Goal: Book appointment/travel/reservation

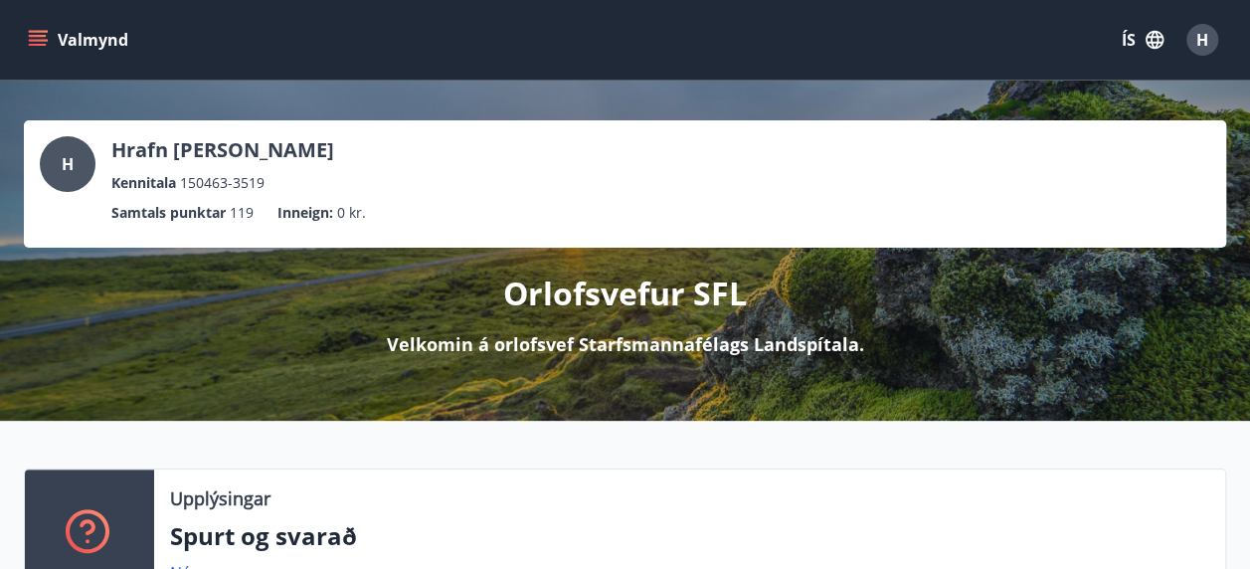
click at [42, 44] on icon "menu" at bounding box center [38, 45] width 18 height 2
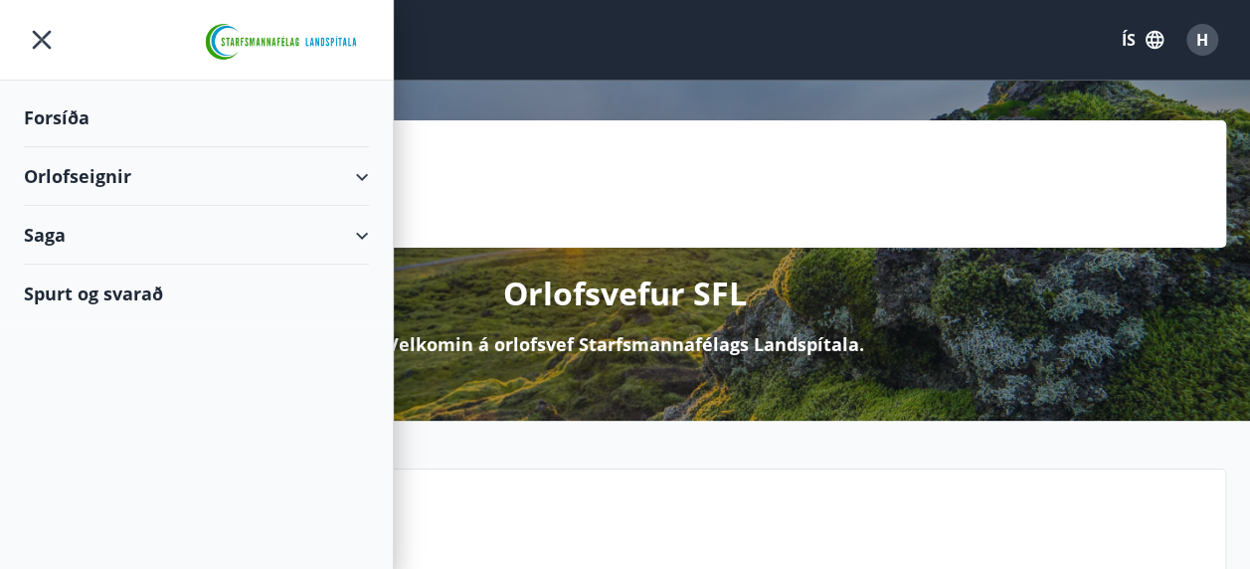
click at [360, 169] on div "Orlofseignir" at bounding box center [196, 176] width 345 height 59
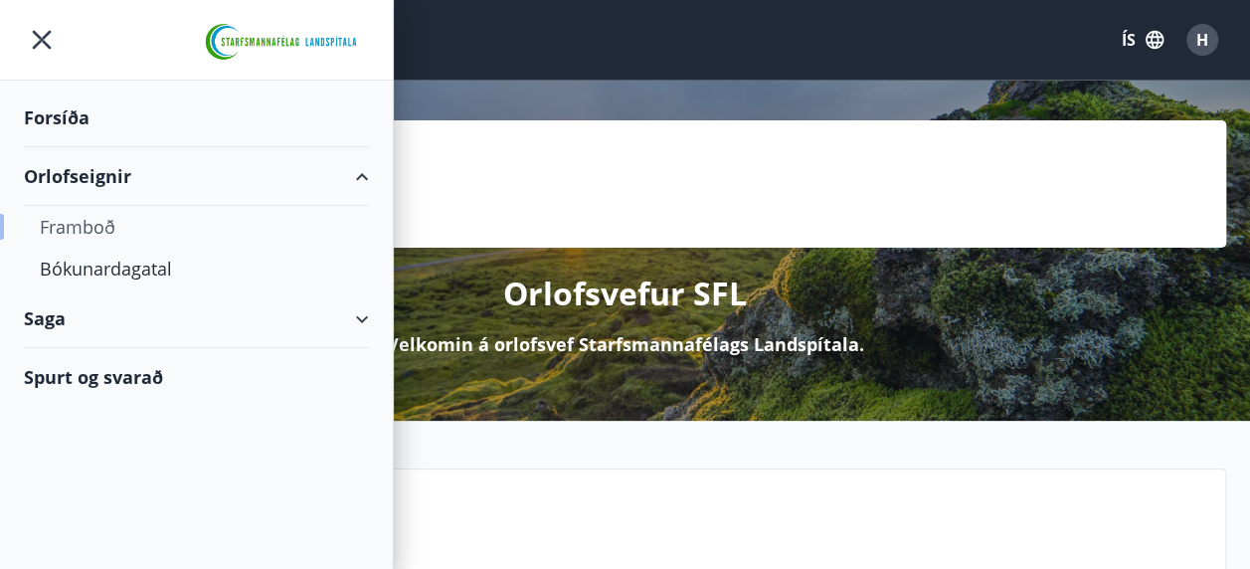
click at [100, 223] on div "Framboð" at bounding box center [196, 227] width 313 height 42
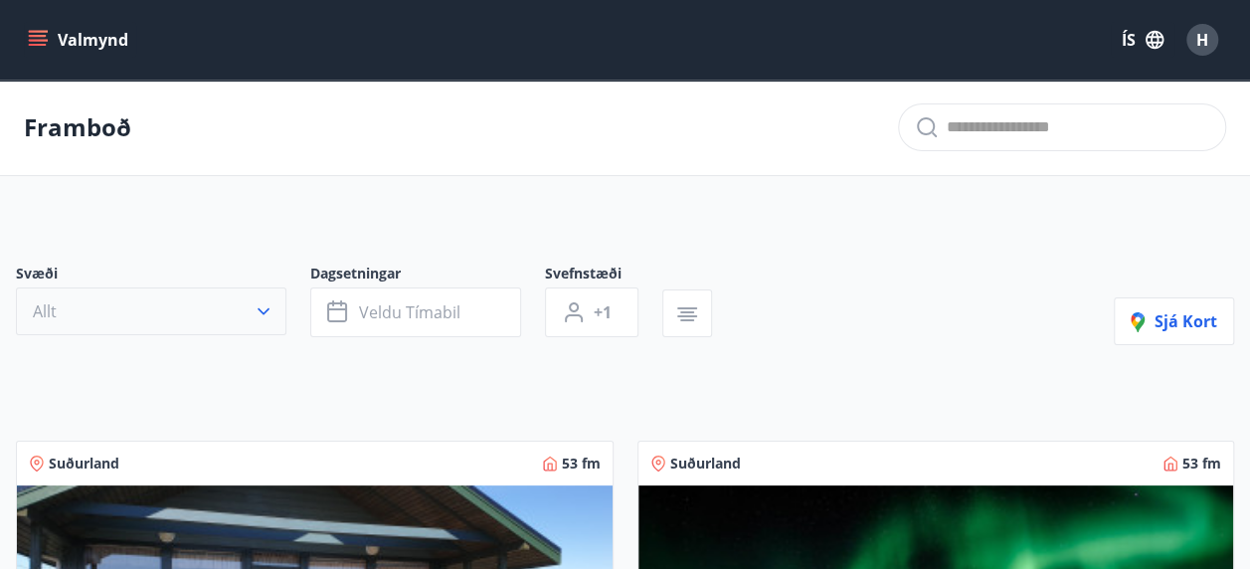
click at [271, 315] on icon "button" at bounding box center [264, 311] width 20 height 20
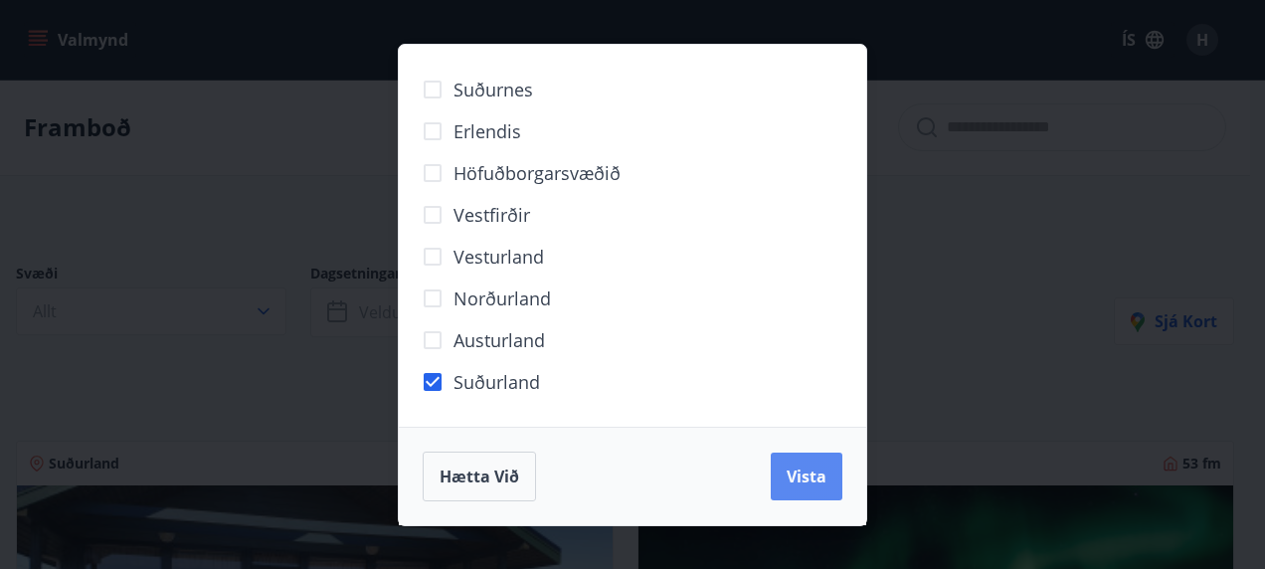
click at [793, 467] on span "Vista" at bounding box center [807, 476] width 40 height 22
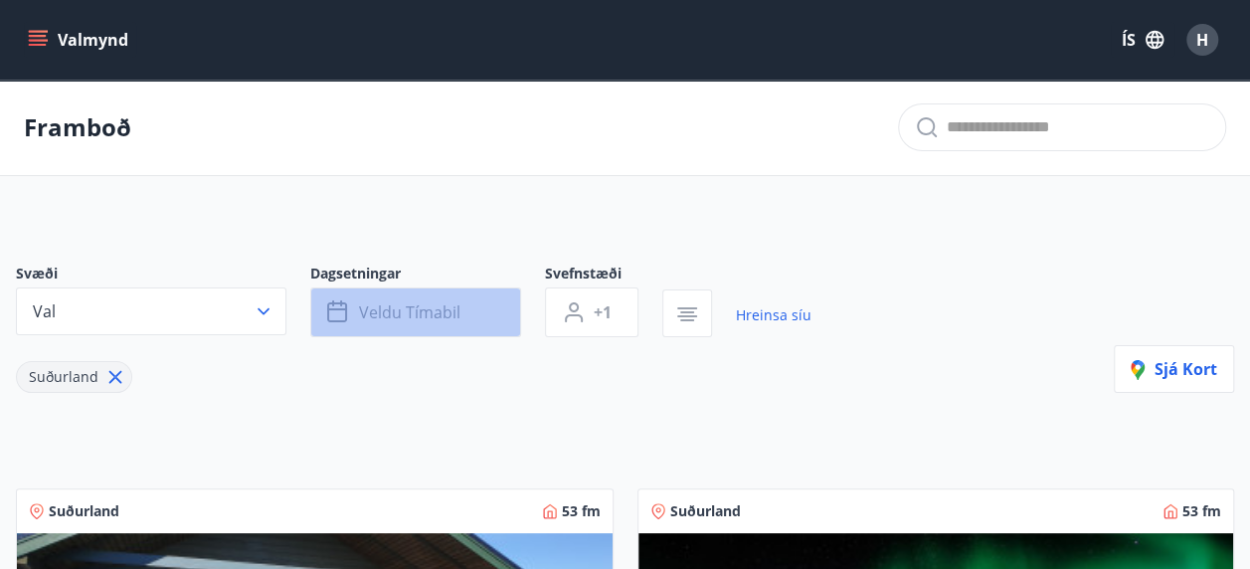
click at [430, 307] on span "Veldu tímabil" at bounding box center [409, 312] width 101 height 22
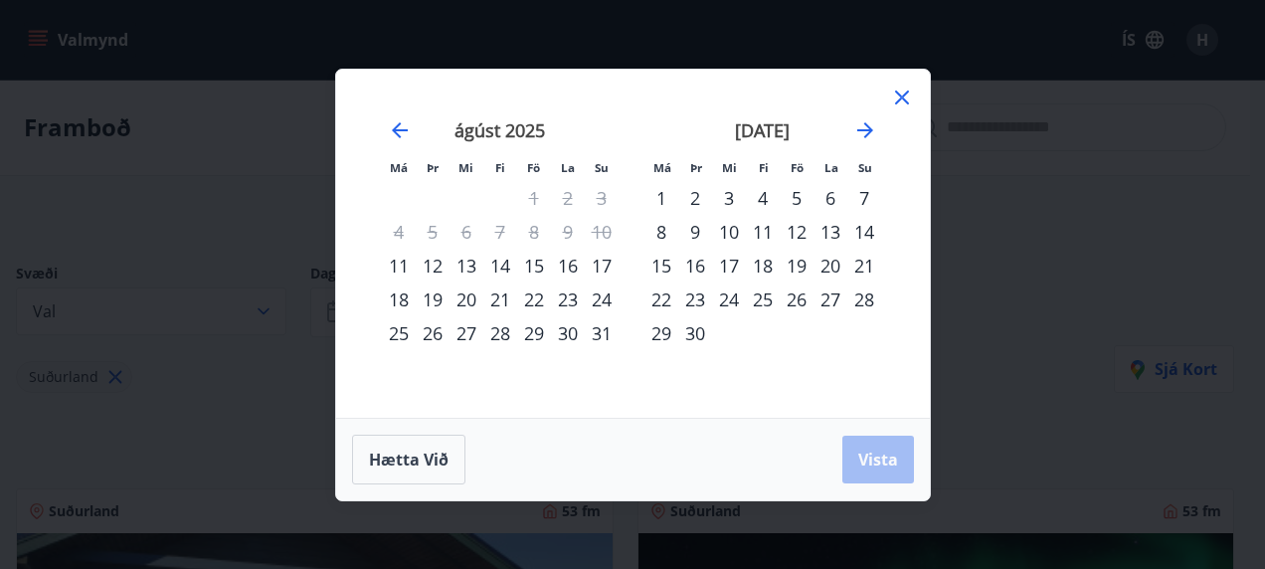
click at [767, 299] on div "25" at bounding box center [763, 299] width 34 height 34
click at [666, 337] on div "29" at bounding box center [661, 333] width 34 height 34
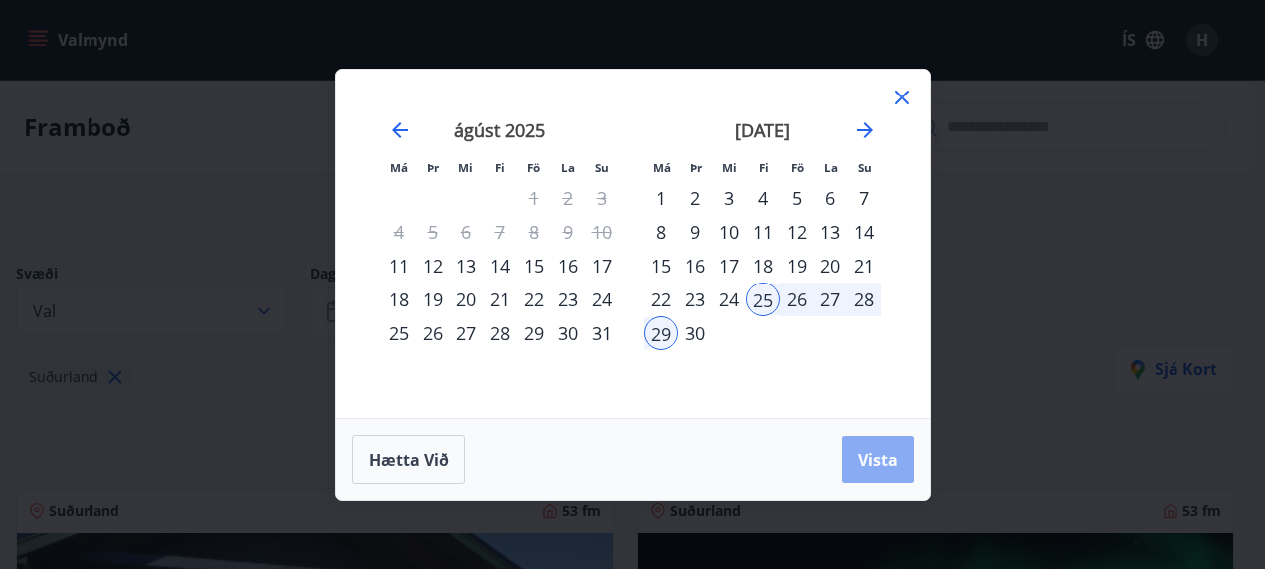
click at [883, 467] on span "Vista" at bounding box center [878, 460] width 40 height 22
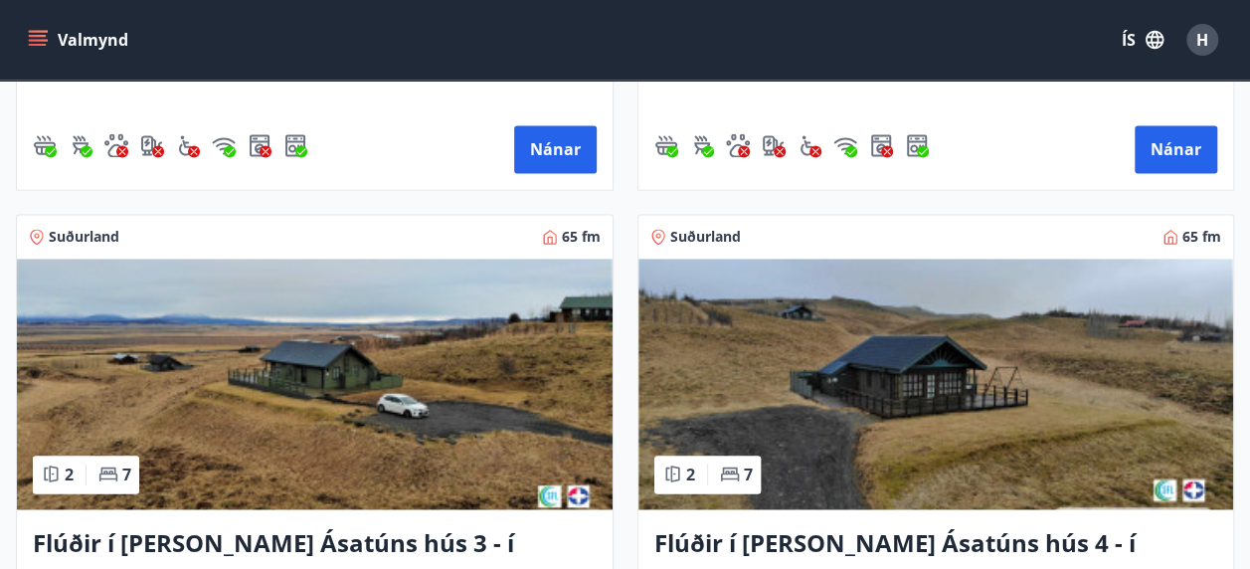
scroll to position [1392, 0]
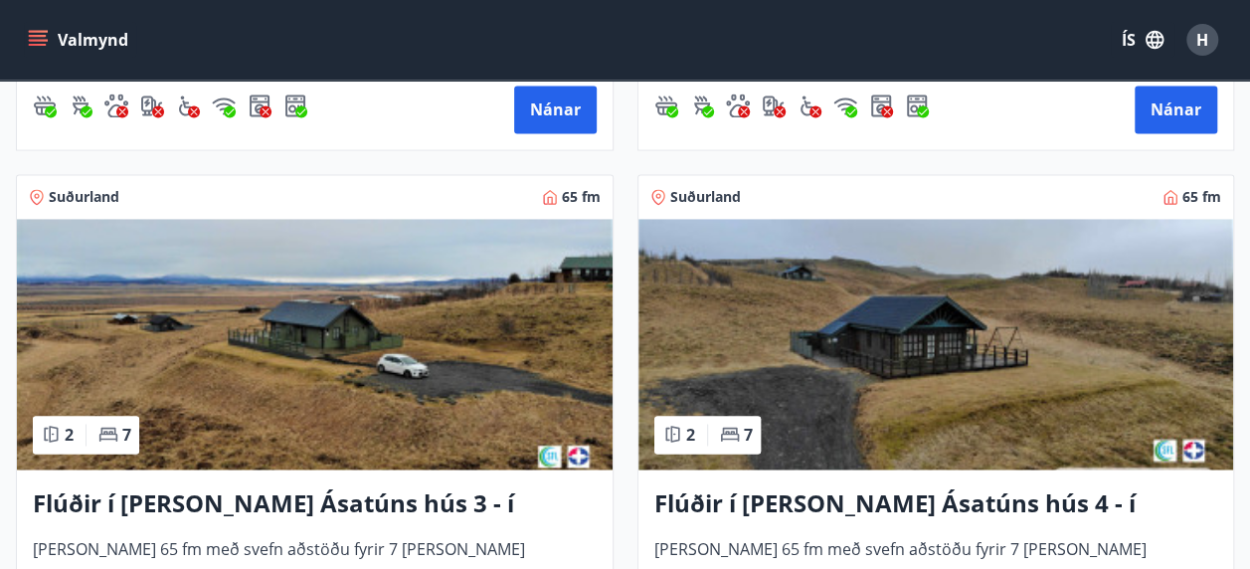
click at [367, 346] on img at bounding box center [315, 344] width 596 height 251
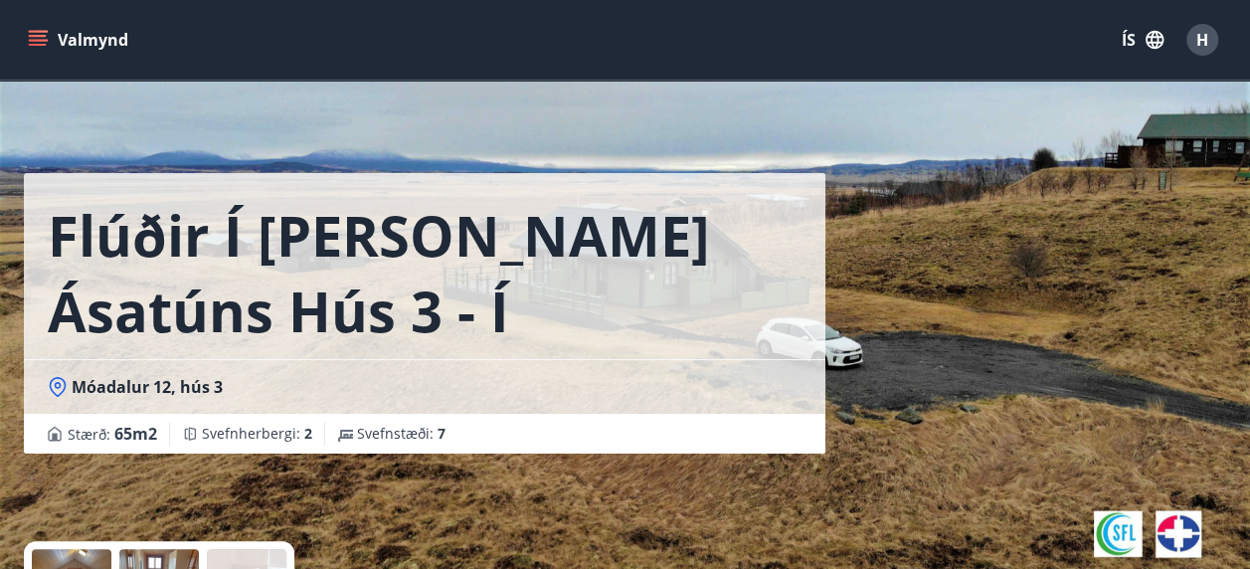
click at [951, 442] on div "Flúðir í [PERSON_NAME] Ásatúns hús 3 - í Móadal Móadalur 12, hús 3 Stærð : 65 m…" at bounding box center [625, 298] width 1202 height 597
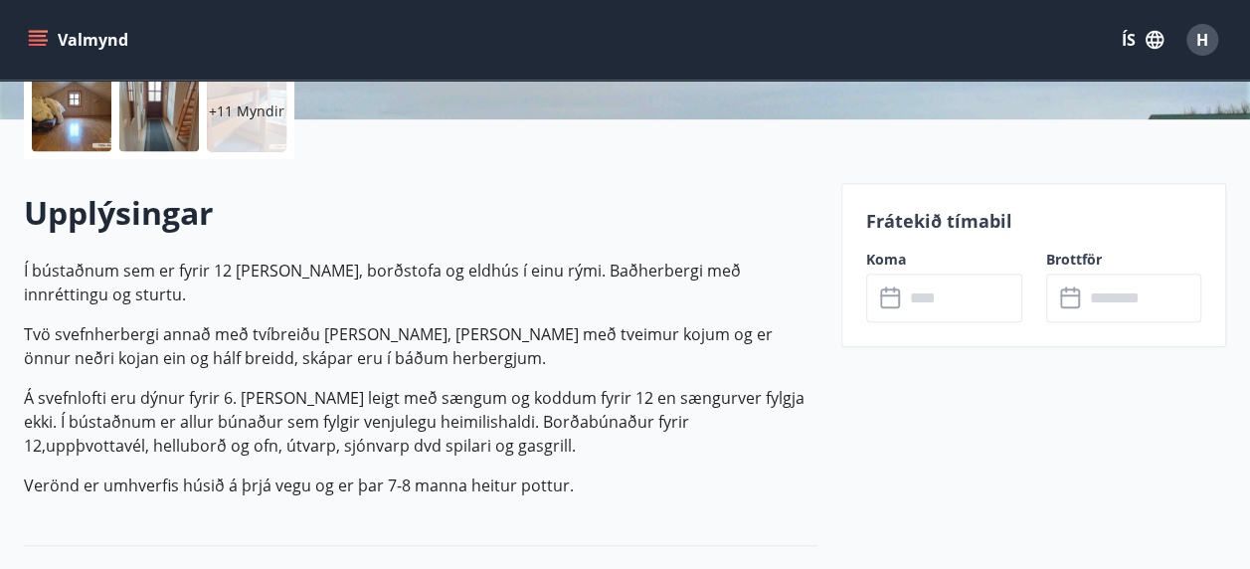
scroll to position [517, 0]
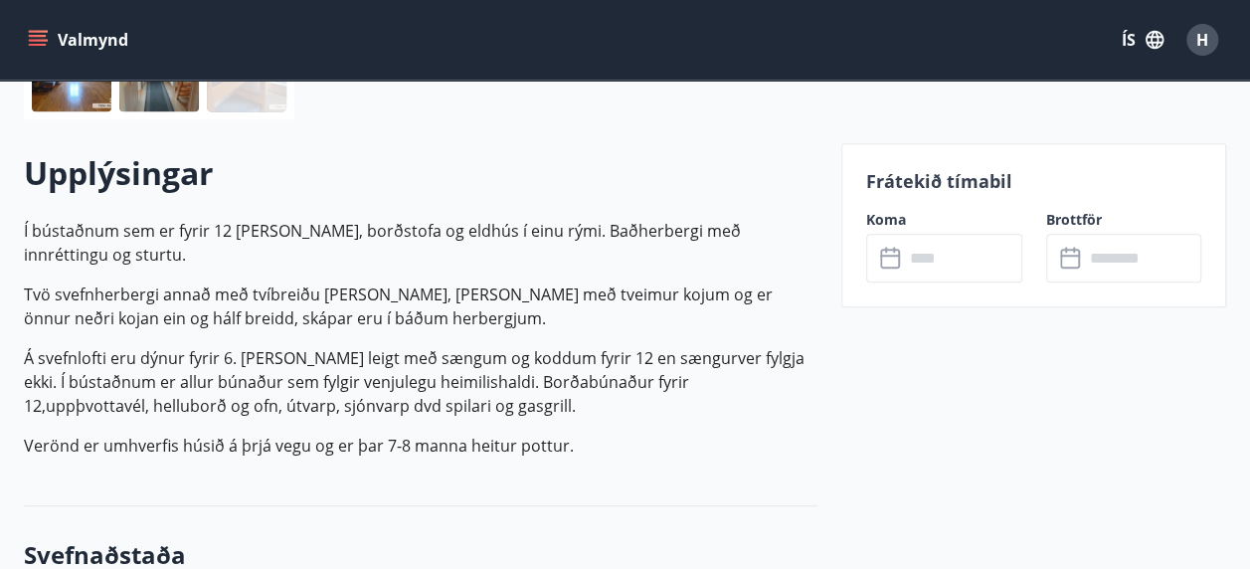
click at [885, 256] on icon at bounding box center [892, 259] width 24 height 24
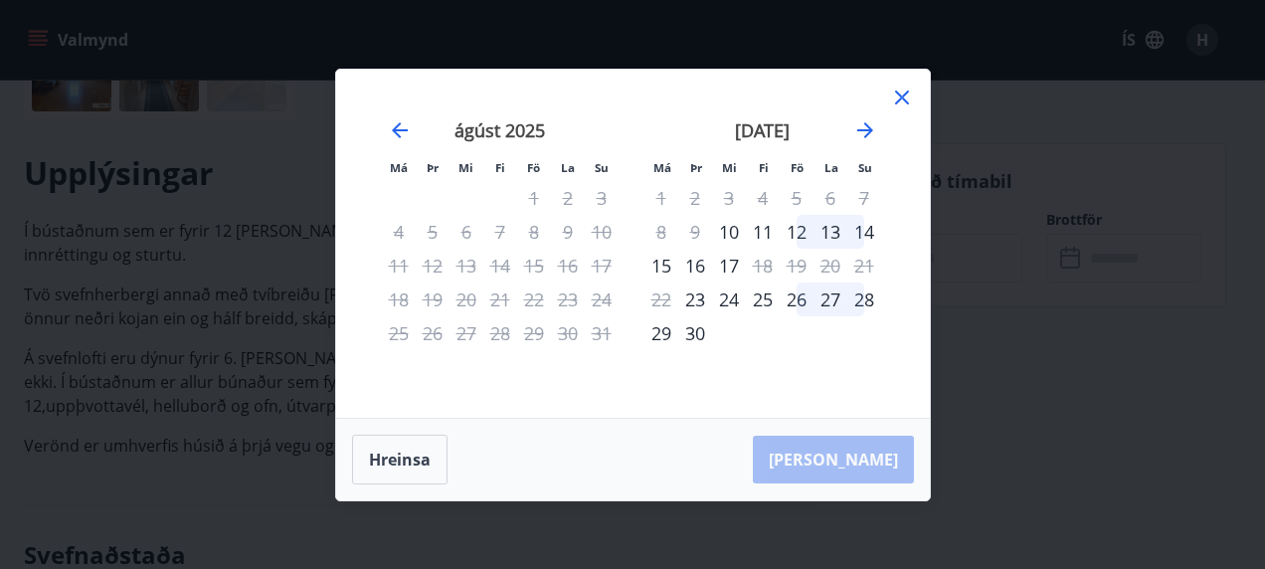
click at [764, 300] on div "25" at bounding box center [763, 299] width 34 height 34
click at [664, 337] on div "29" at bounding box center [661, 333] width 34 height 34
click at [802, 292] on div "26" at bounding box center [797, 299] width 34 height 34
click at [760, 299] on div "25" at bounding box center [763, 299] width 34 height 34
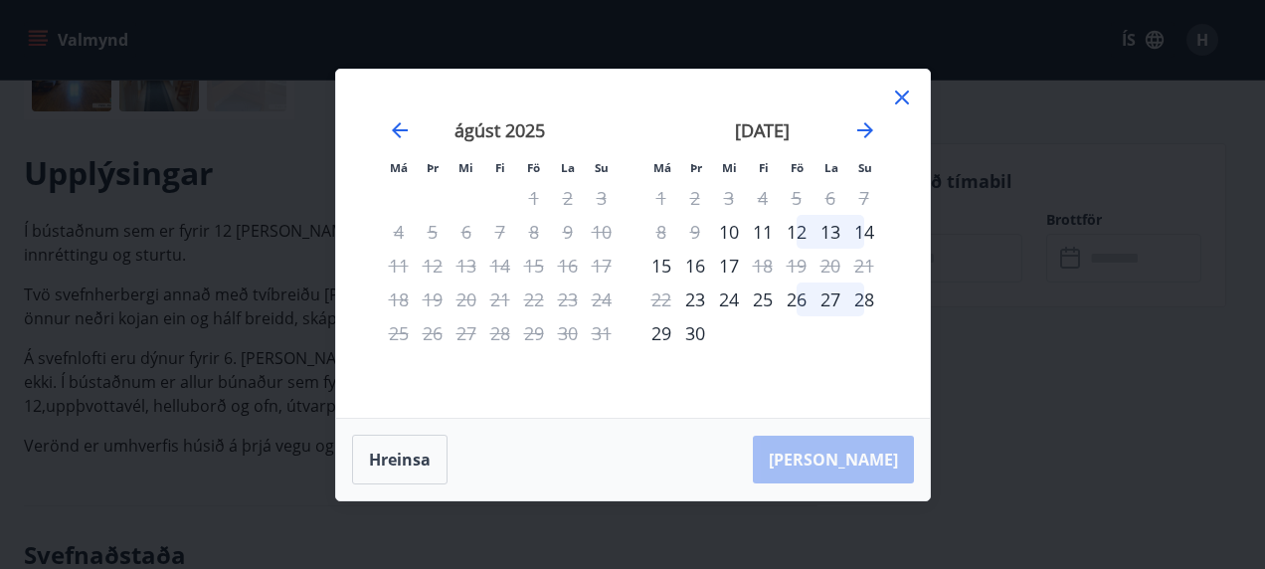
click at [908, 93] on icon at bounding box center [902, 98] width 24 height 24
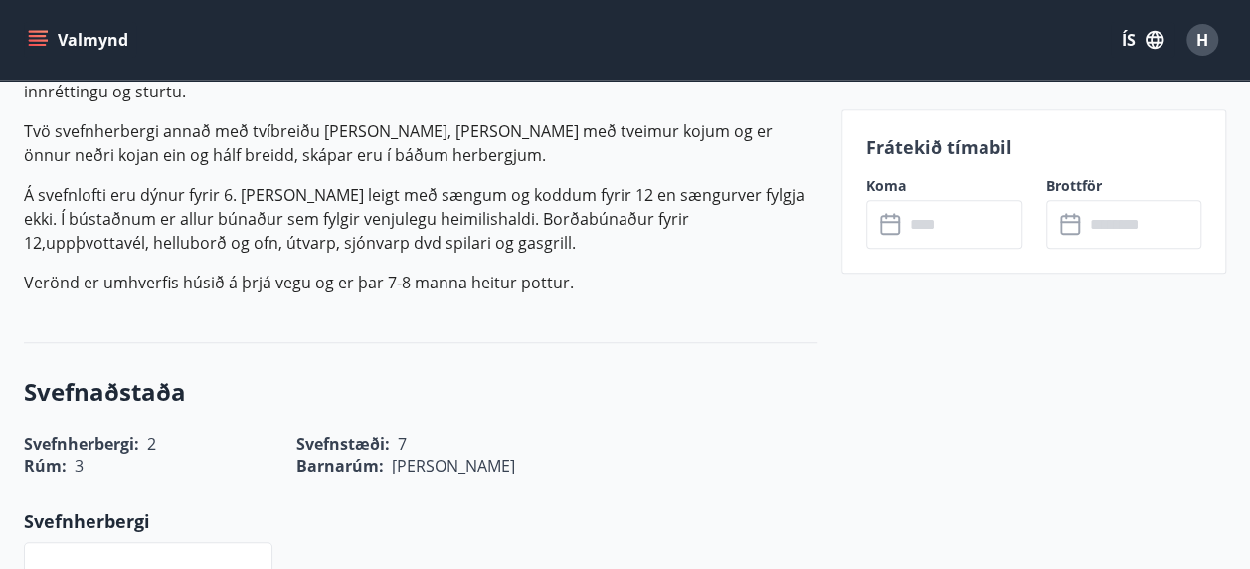
scroll to position [676, 0]
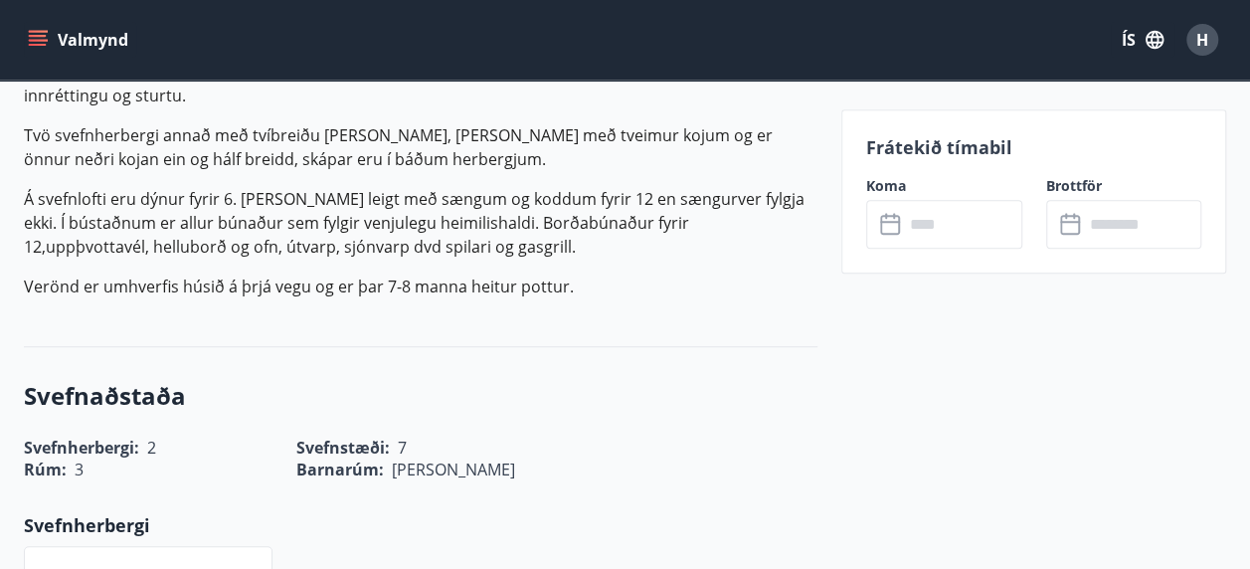
click at [894, 221] on icon at bounding box center [890, 222] width 20 height 2
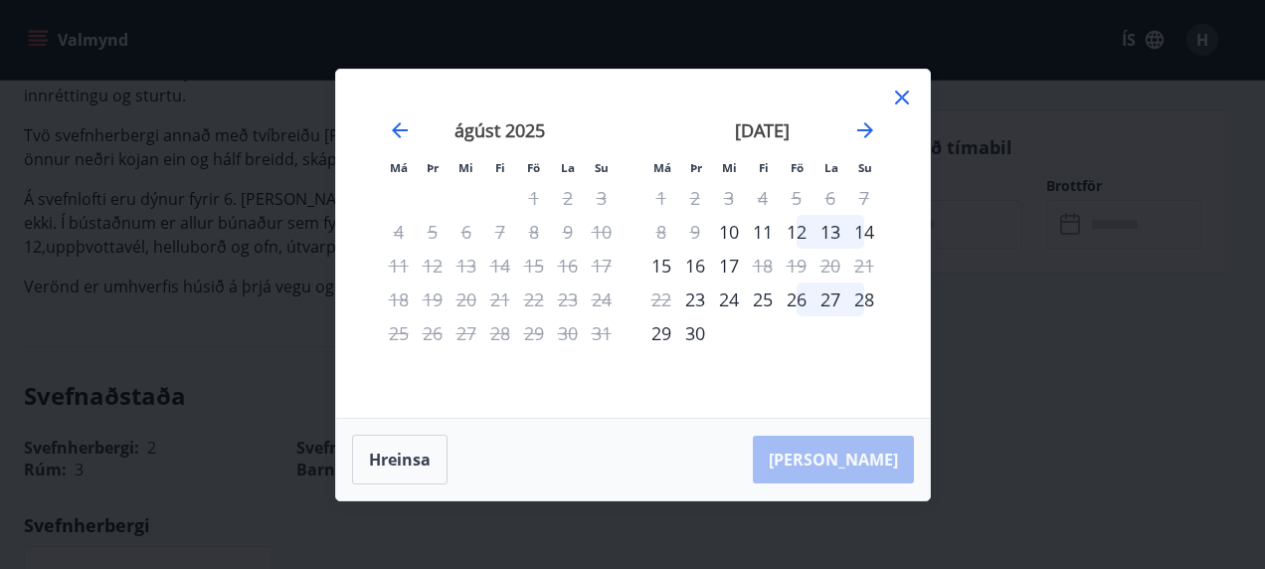
click at [764, 297] on div "25" at bounding box center [763, 299] width 34 height 34
click at [670, 336] on div "29" at bounding box center [661, 333] width 34 height 34
click at [848, 459] on div "[PERSON_NAME]" at bounding box center [633, 460] width 594 height 82
click at [406, 453] on button "Hreinsa" at bounding box center [399, 460] width 95 height 50
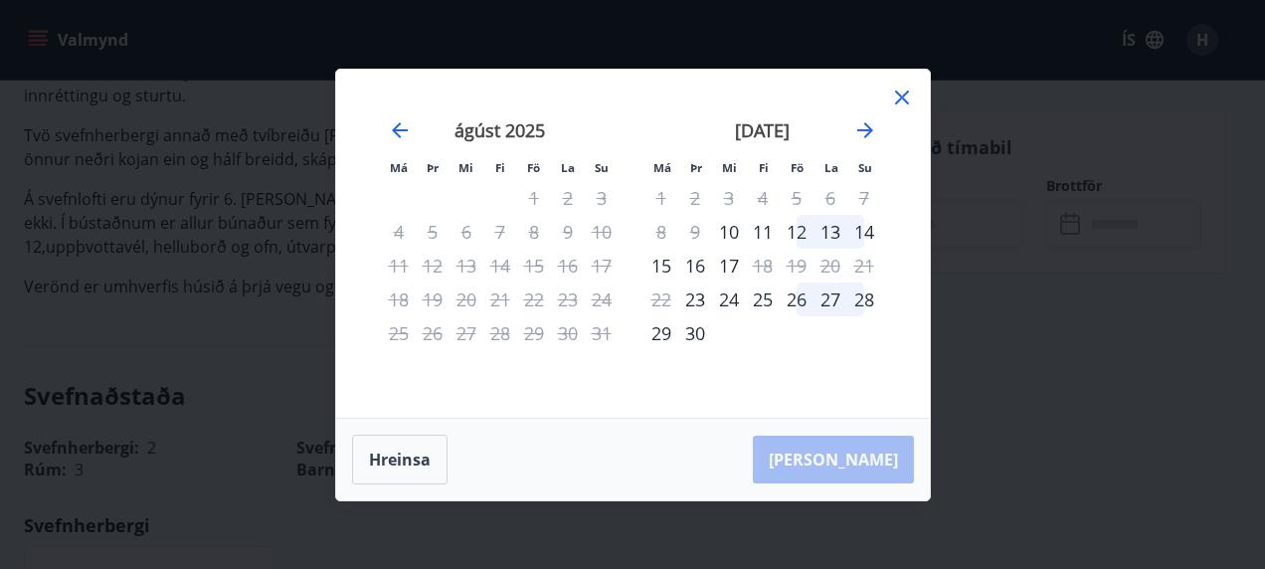
click at [763, 302] on div "25" at bounding box center [763, 299] width 34 height 34
click at [660, 322] on div "29" at bounding box center [661, 333] width 34 height 34
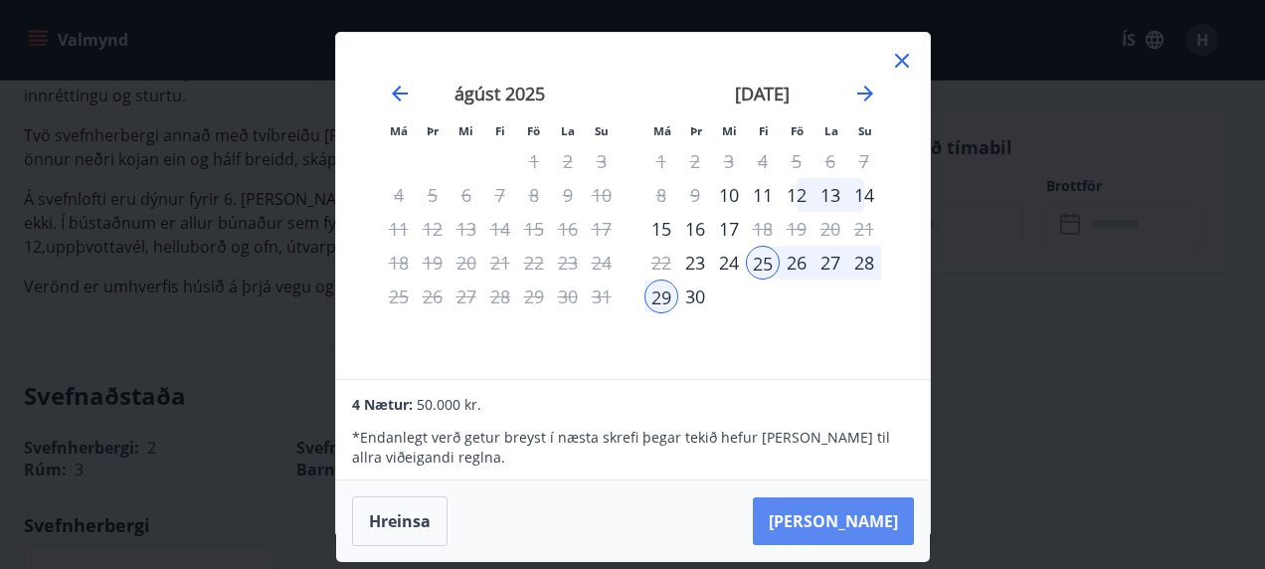
click at [858, 516] on button "[PERSON_NAME]" at bounding box center [833, 521] width 161 height 48
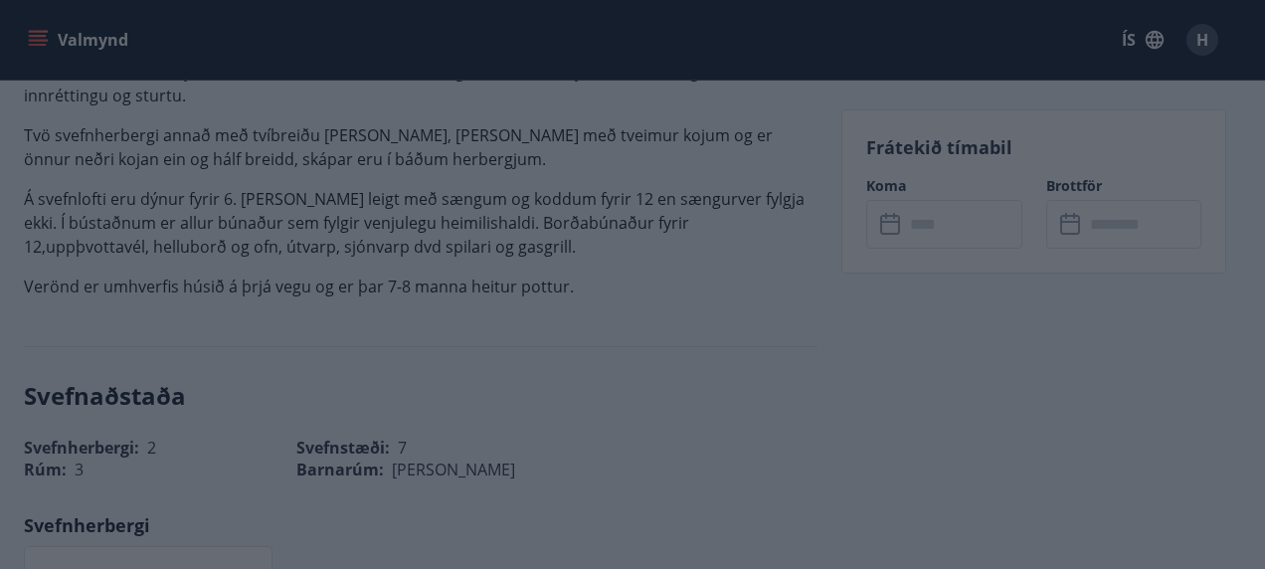
type input "******"
